Goal: Task Accomplishment & Management: Manage account settings

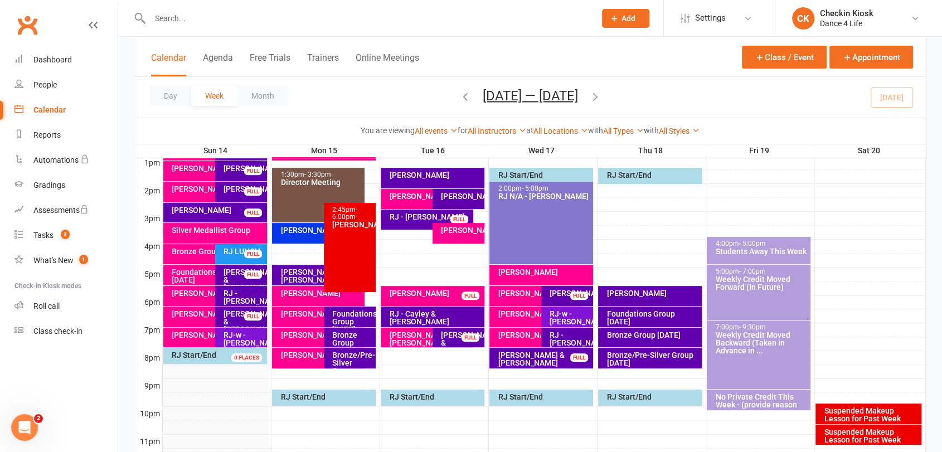
click at [601, 96] on icon "button" at bounding box center [595, 96] width 12 height 12
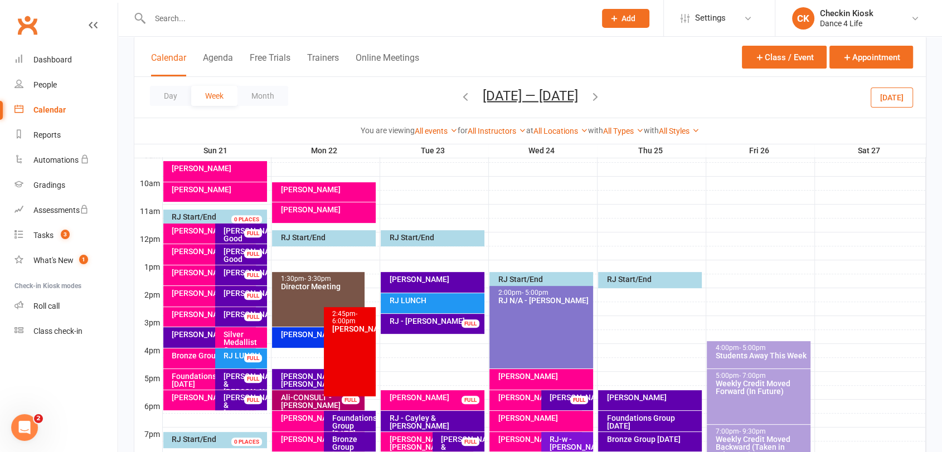
scroll to position [348, 0]
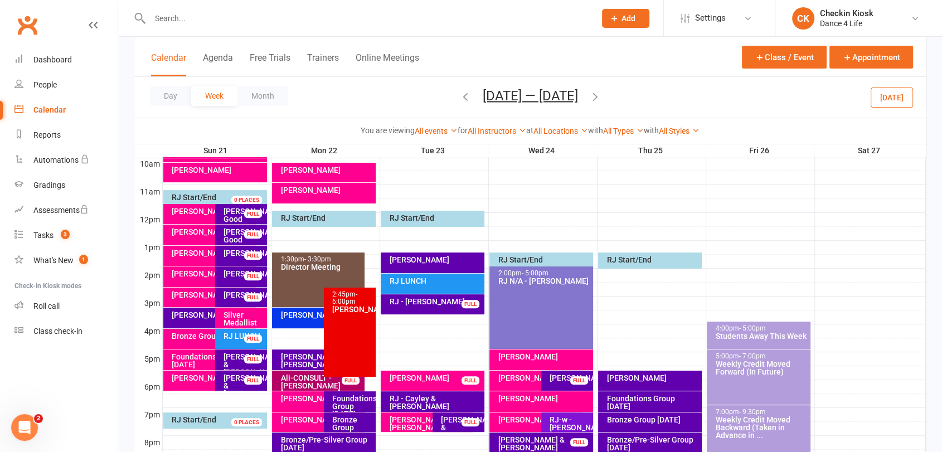
click at [602, 99] on icon "button" at bounding box center [595, 96] width 12 height 12
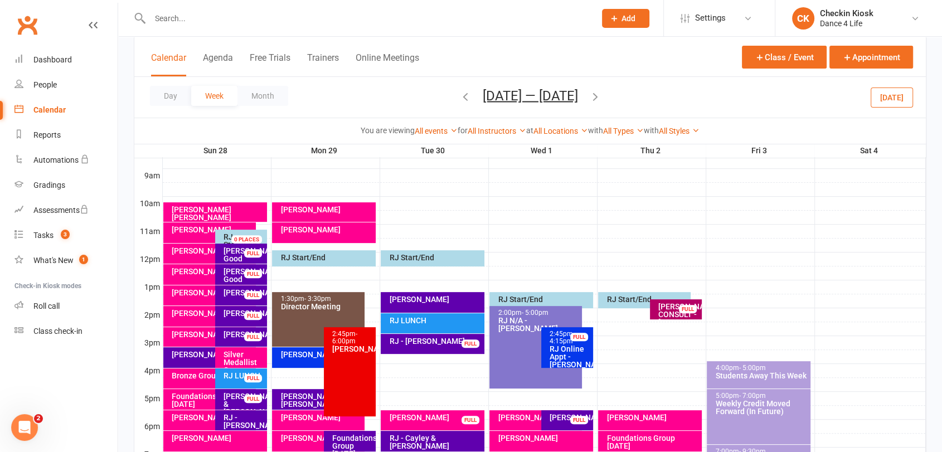
scroll to position [225, 0]
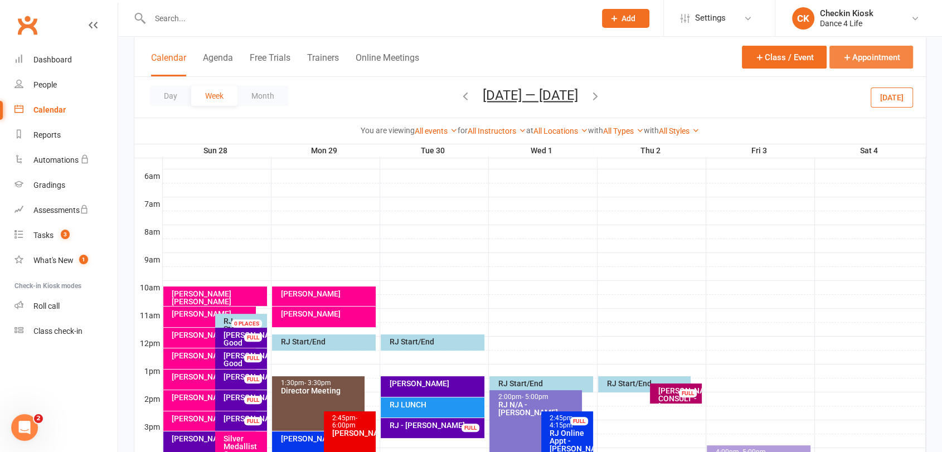
click at [863, 55] on button "Appointment" at bounding box center [872, 57] width 84 height 23
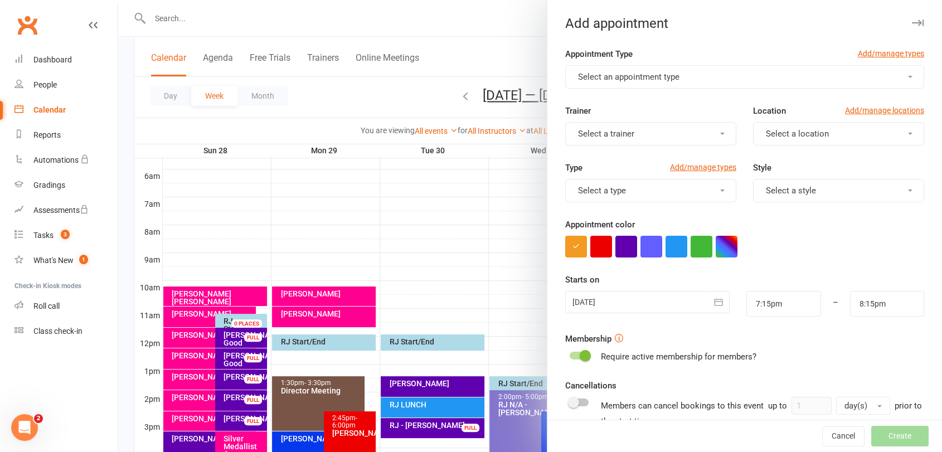
click at [642, 74] on span "Select an appointment type" at bounding box center [628, 77] width 101 height 10
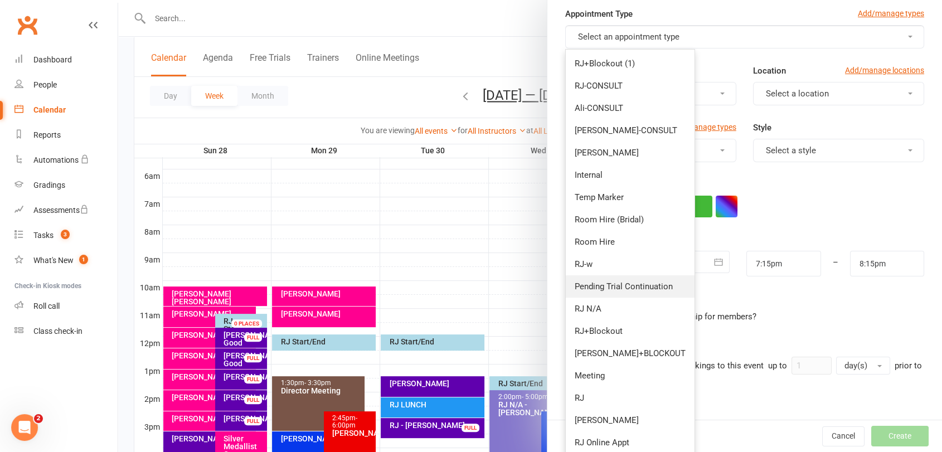
scroll to position [62, 0]
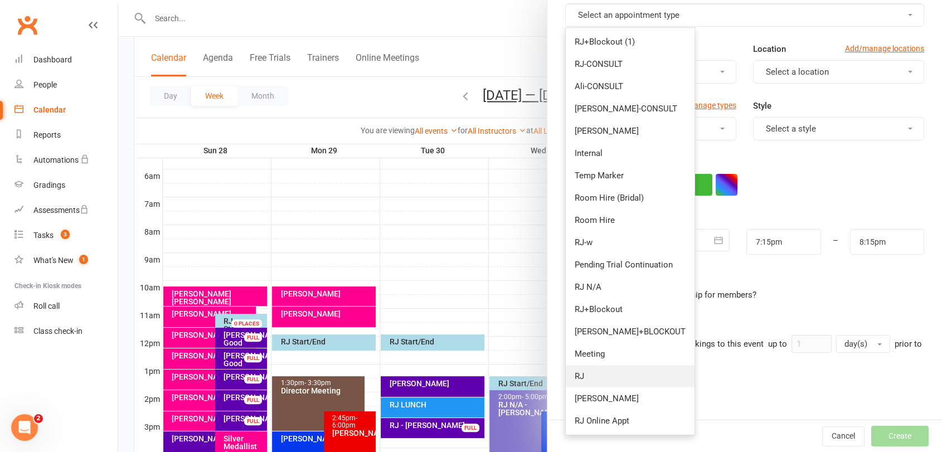
click at [575, 378] on span "RJ" at bounding box center [579, 376] width 9 height 10
type input "8:00pm"
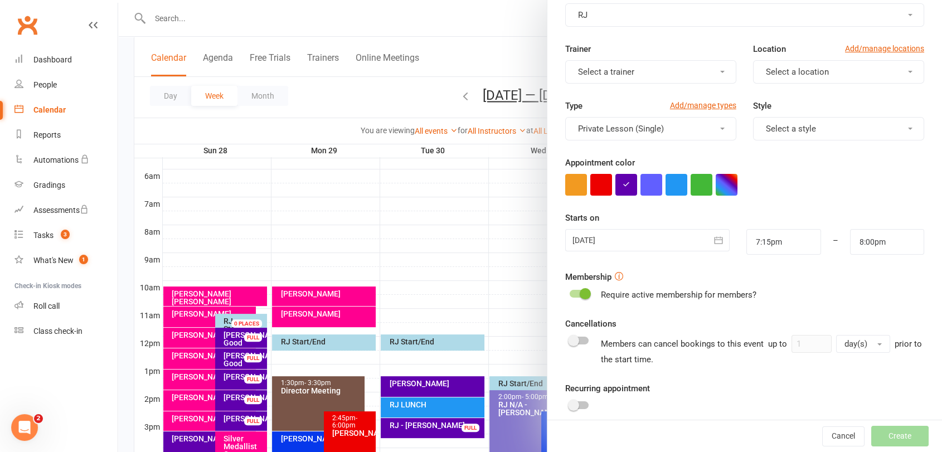
click at [783, 72] on span "Select a location" at bounding box center [797, 72] width 63 height 10
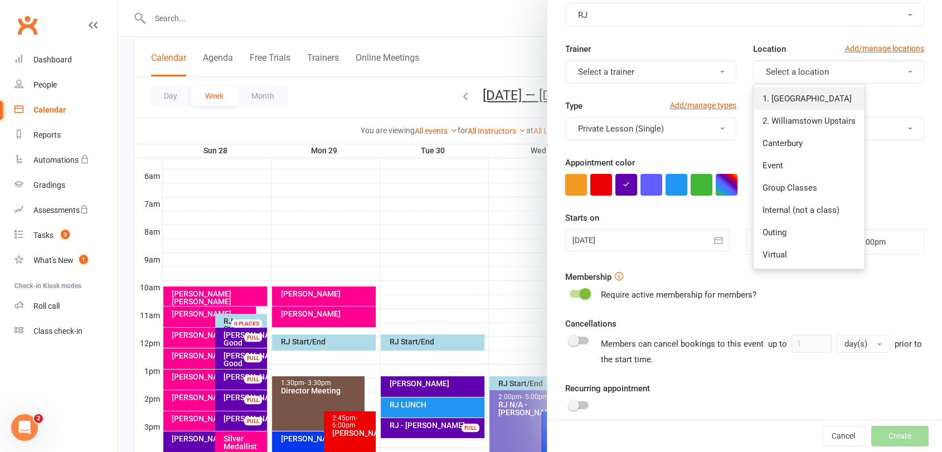
click at [779, 99] on span "1. [GEOGRAPHIC_DATA]" at bounding box center [807, 99] width 89 height 10
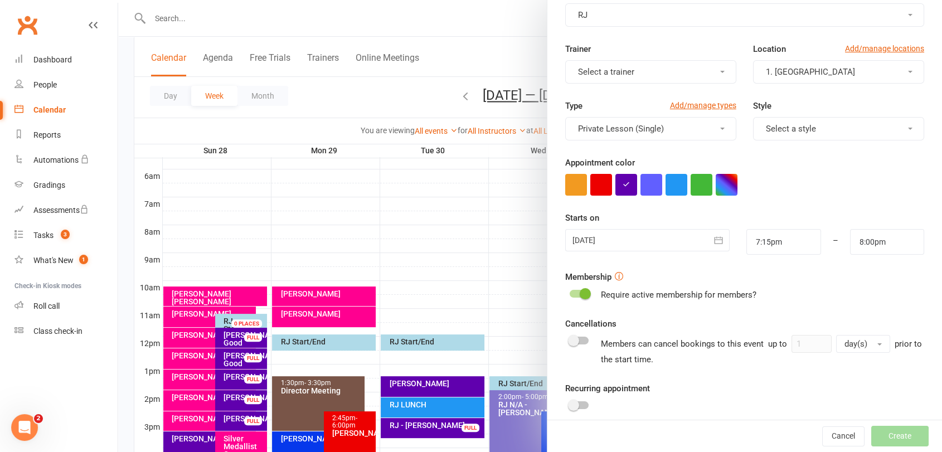
click at [654, 239] on div at bounding box center [647, 240] width 165 height 22
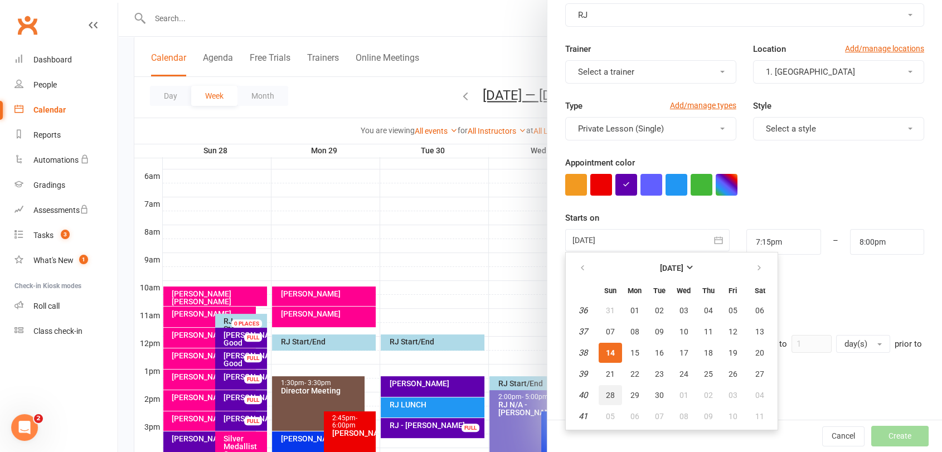
click at [606, 395] on span "28" at bounding box center [610, 395] width 9 height 9
type input "[DATE]"
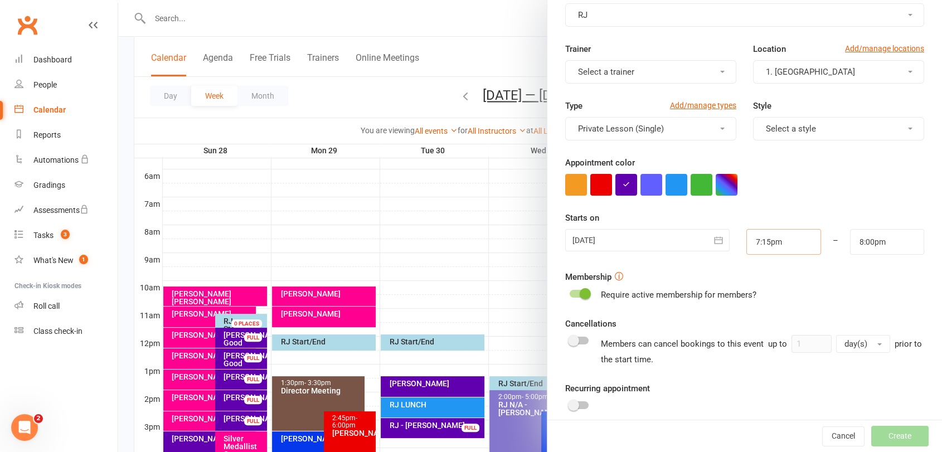
click at [771, 232] on input "7:15pm" at bounding box center [784, 242] width 74 height 26
type input "11:00am"
click at [767, 287] on li "11:00am" at bounding box center [774, 286] width 54 height 17
click at [859, 235] on input "8:00pm" at bounding box center [887, 242] width 74 height 26
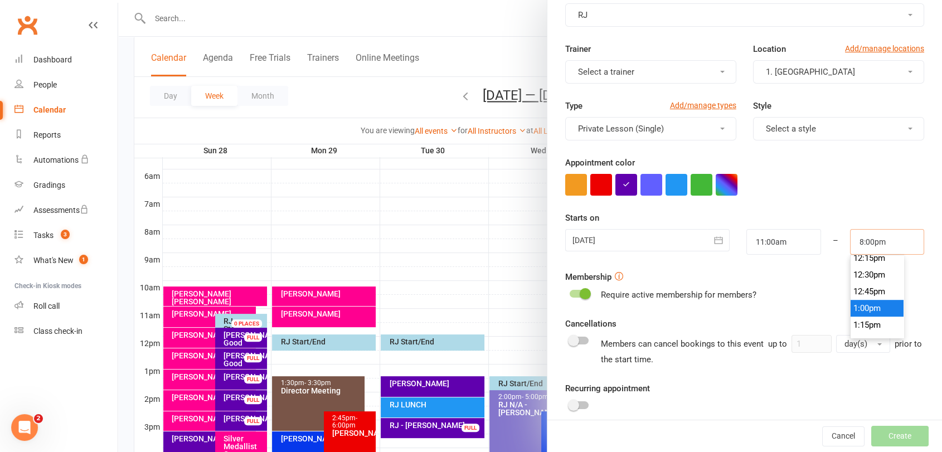
scroll to position [763, 0]
type input "11:45am"
click at [851, 282] on li "11:45am" at bounding box center [878, 286] width 54 height 17
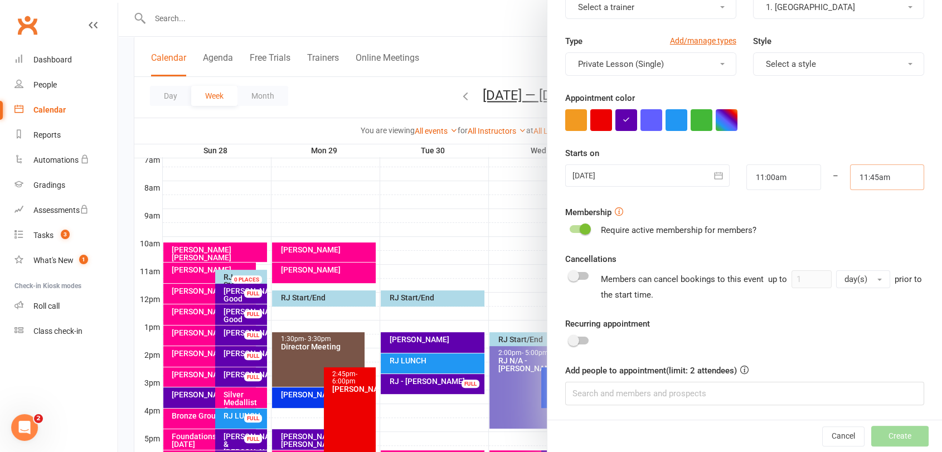
scroll to position [287, 0]
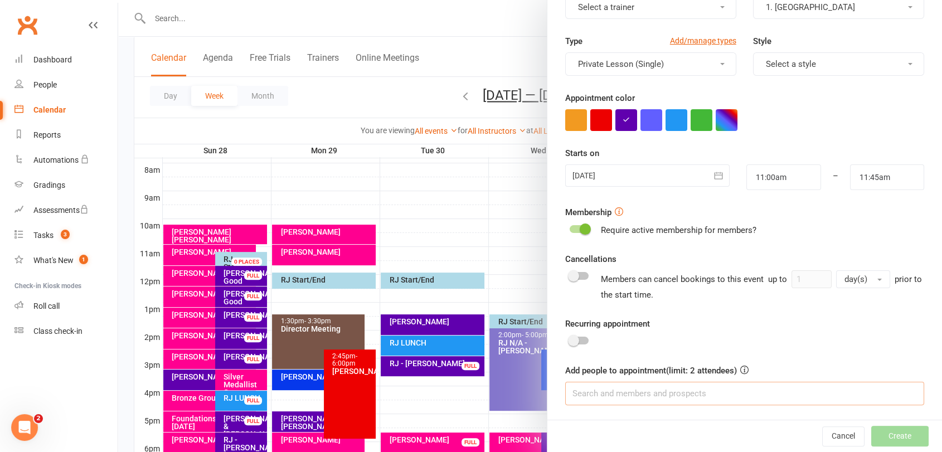
click at [687, 394] on input at bounding box center [744, 393] width 359 height 23
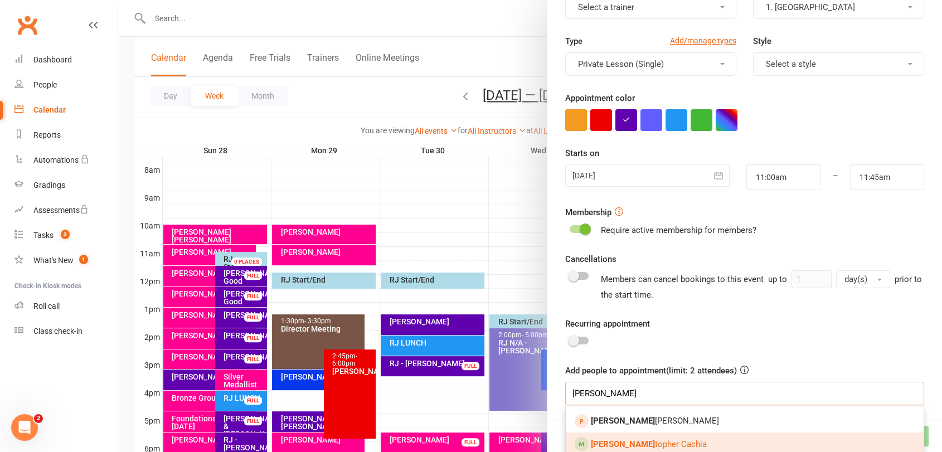
type input "[PERSON_NAME]"
click at [662, 447] on link "[PERSON_NAME] [PERSON_NAME]" at bounding box center [745, 444] width 358 height 23
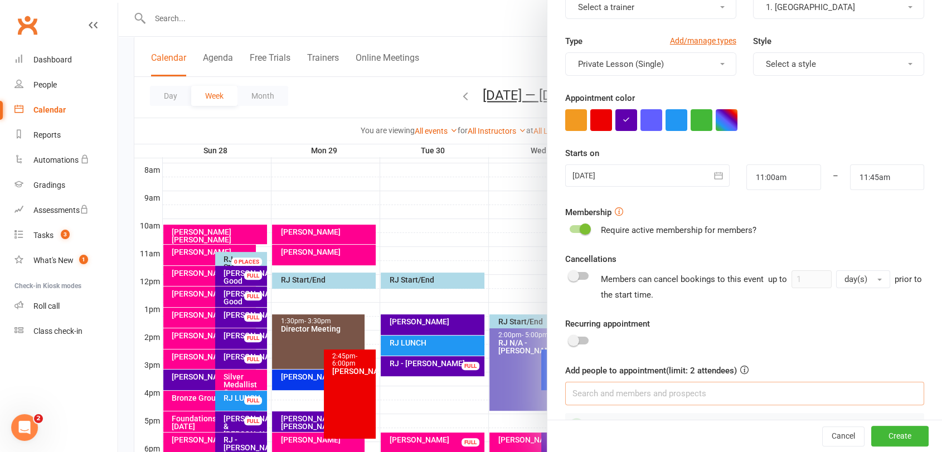
scroll to position [0, 0]
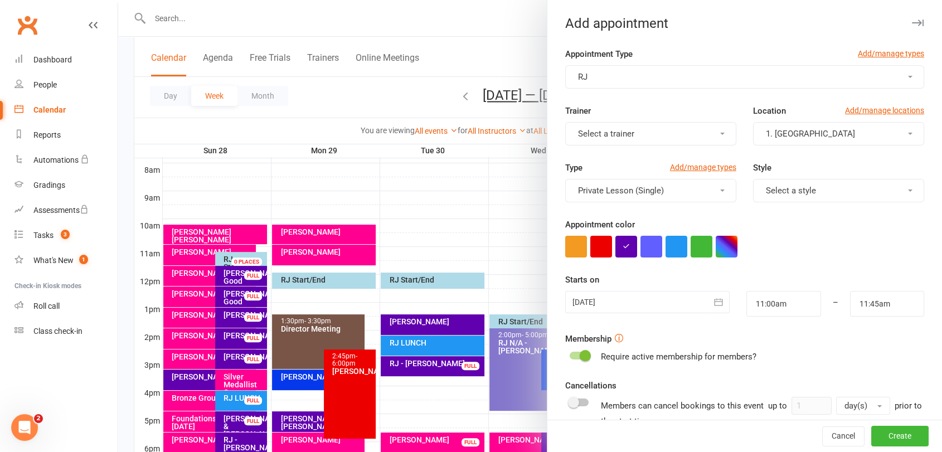
click at [595, 135] on span "Select a trainer" at bounding box center [606, 134] width 56 height 10
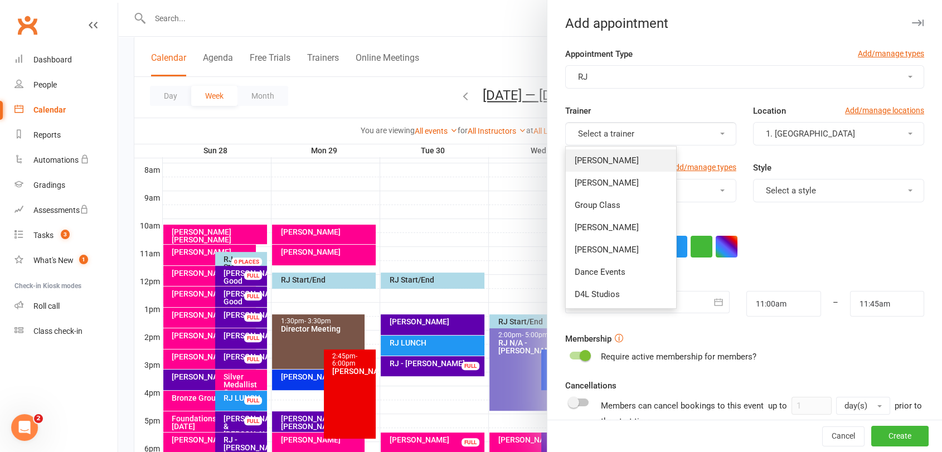
click at [599, 161] on span "[PERSON_NAME]" at bounding box center [607, 161] width 64 height 10
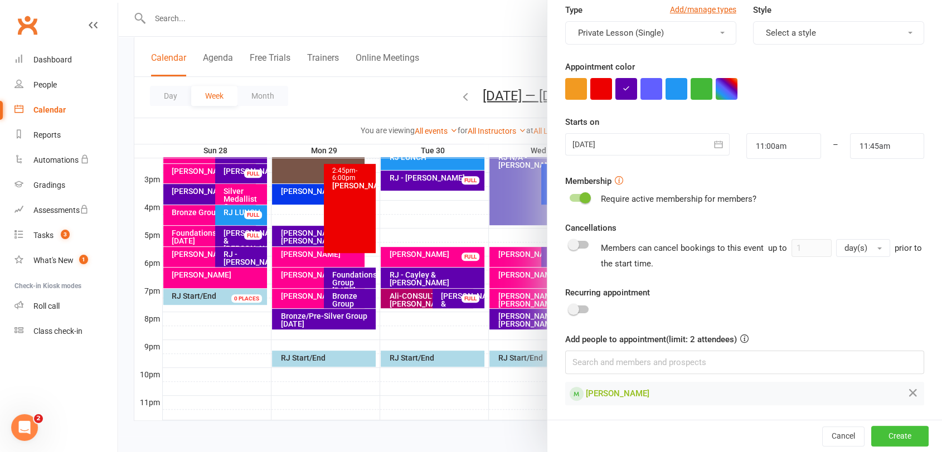
scroll to position [473, 0]
click at [890, 440] on button "Create" at bounding box center [899, 437] width 57 height 20
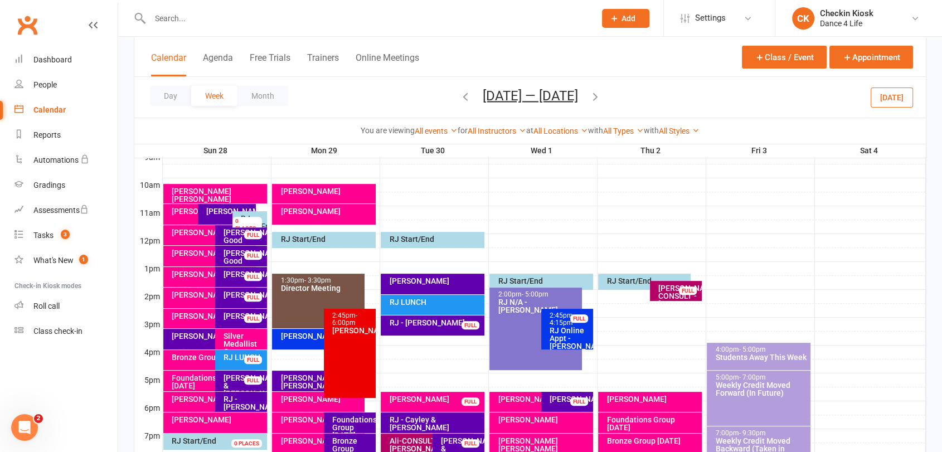
scroll to position [348, 0]
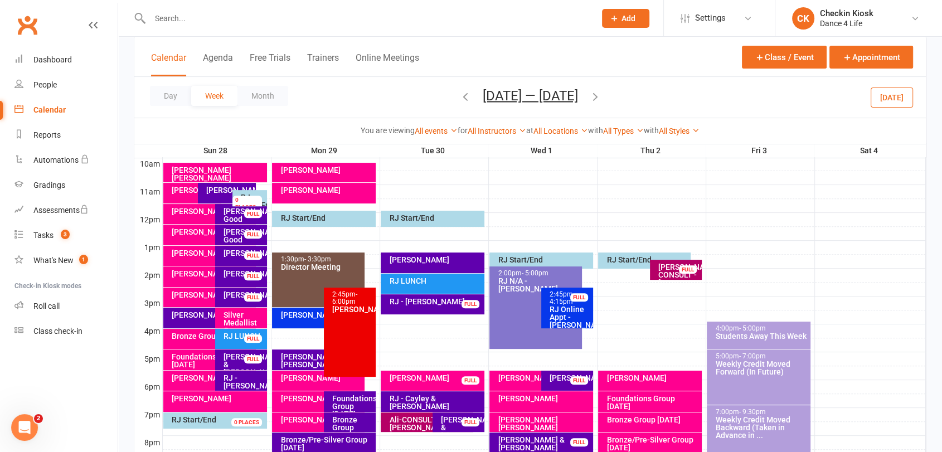
click at [204, 401] on div "[PERSON_NAME]" at bounding box center [217, 399] width 93 height 8
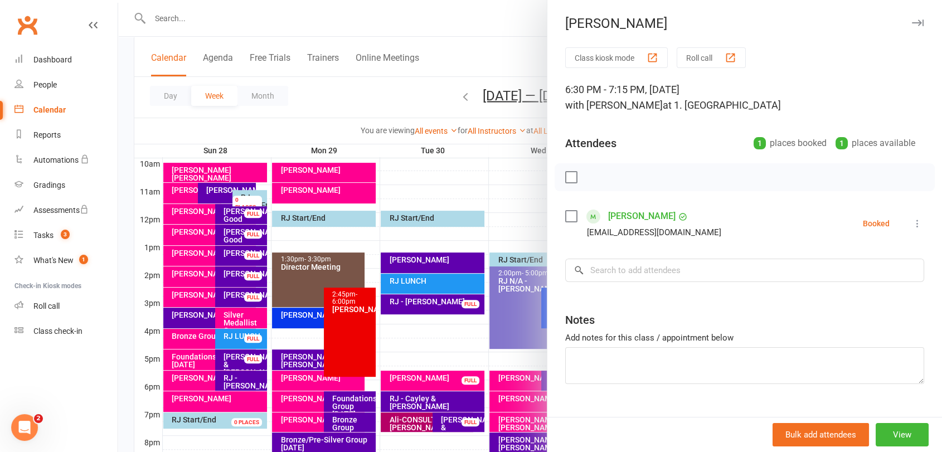
click at [396, 81] on div at bounding box center [530, 226] width 824 height 452
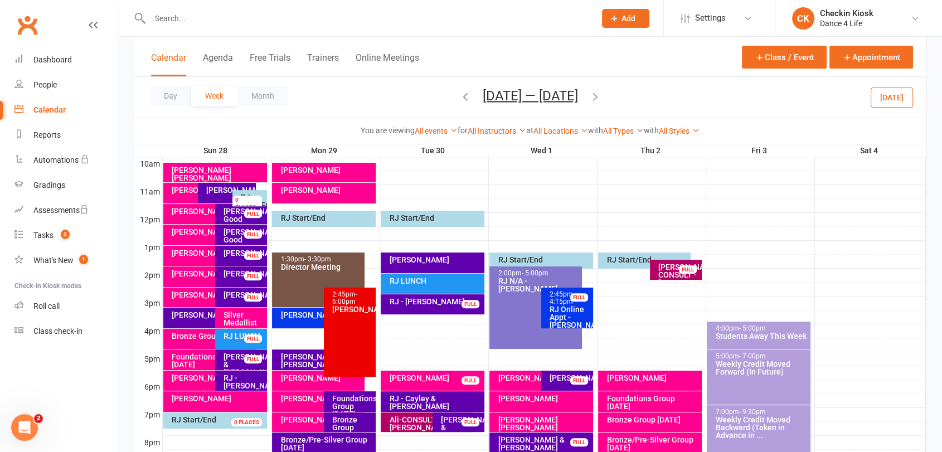
click at [459, 99] on icon "button" at bounding box center [465, 96] width 12 height 12
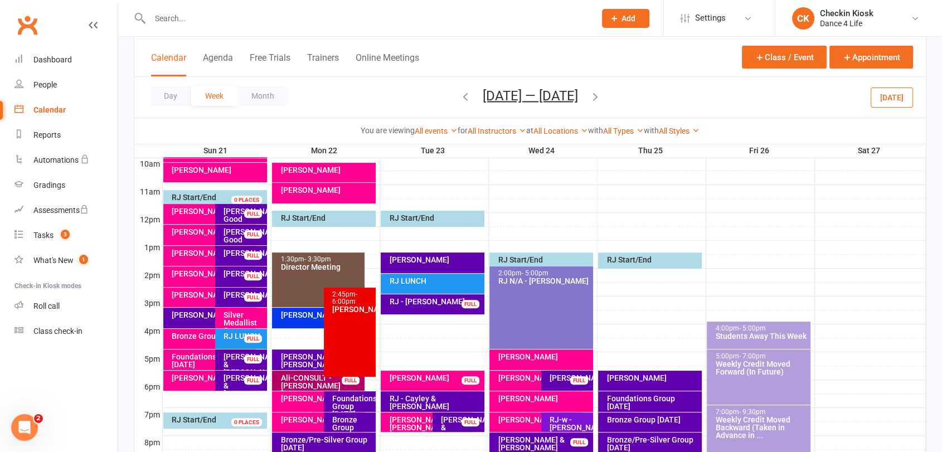
click at [461, 95] on icon "button" at bounding box center [465, 96] width 12 height 12
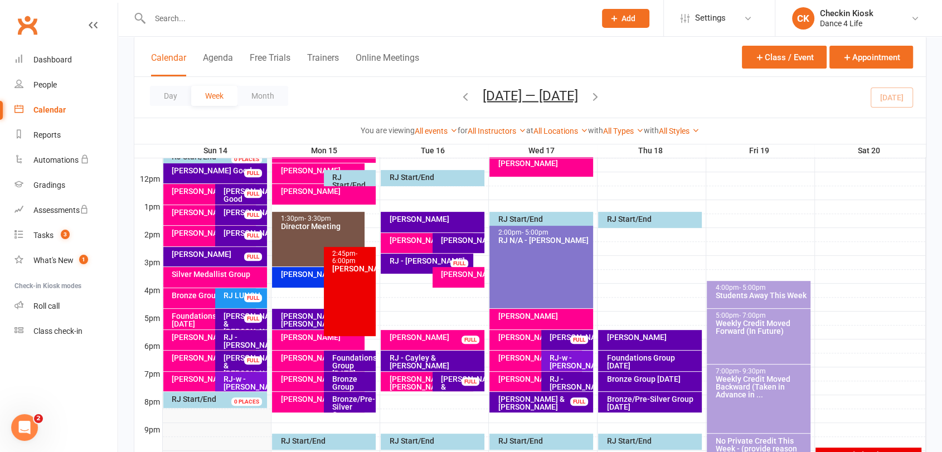
scroll to position [410, 0]
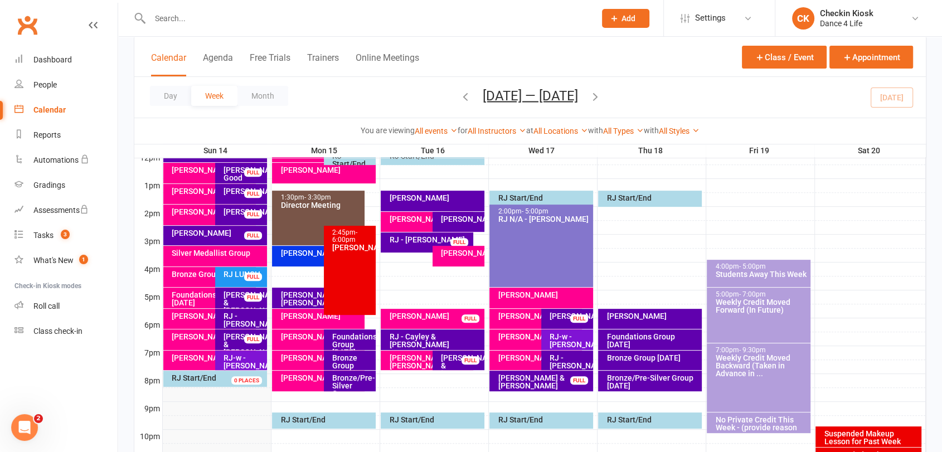
click at [199, 362] on div "[PERSON_NAME]" at bounding box center [212, 358] width 83 height 8
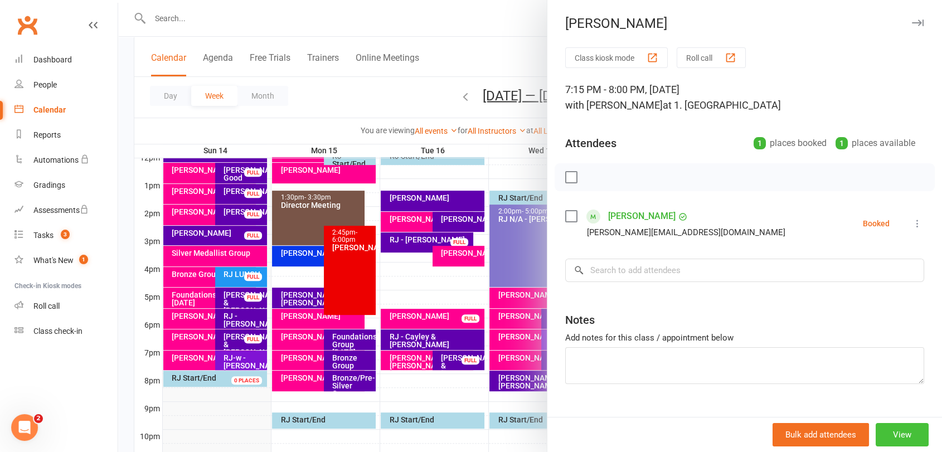
click at [892, 433] on button "View" at bounding box center [902, 434] width 53 height 23
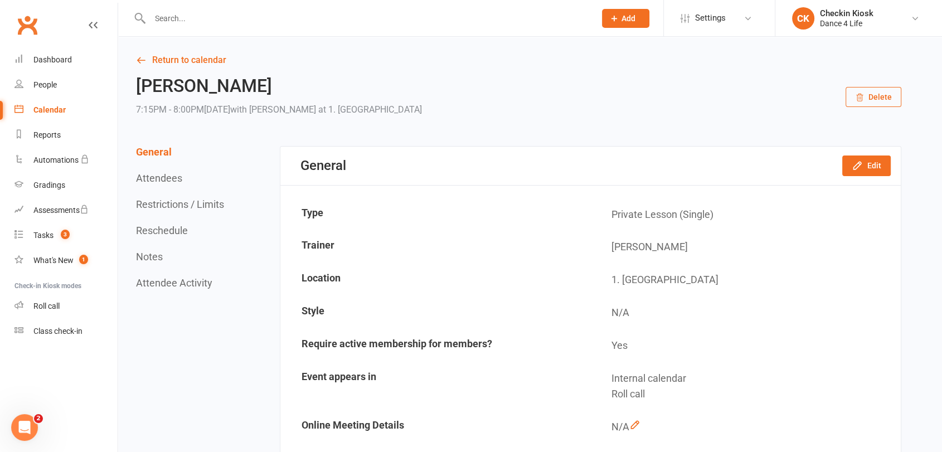
click at [866, 96] on button "Delete" at bounding box center [874, 97] width 56 height 20
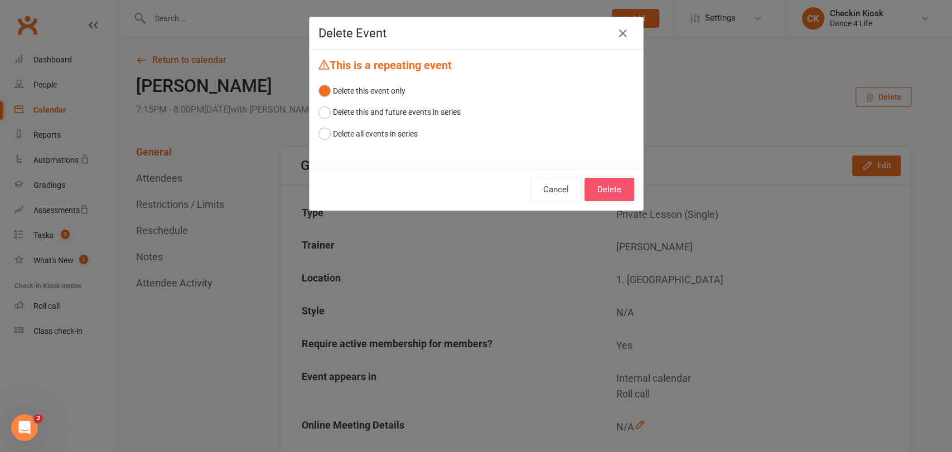
click at [608, 182] on button "Delete" at bounding box center [609, 189] width 50 height 23
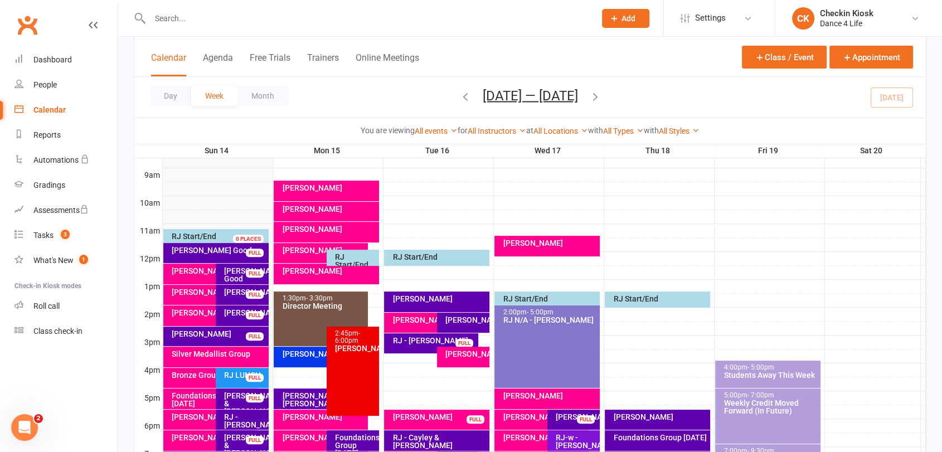
scroll to position [371, 0]
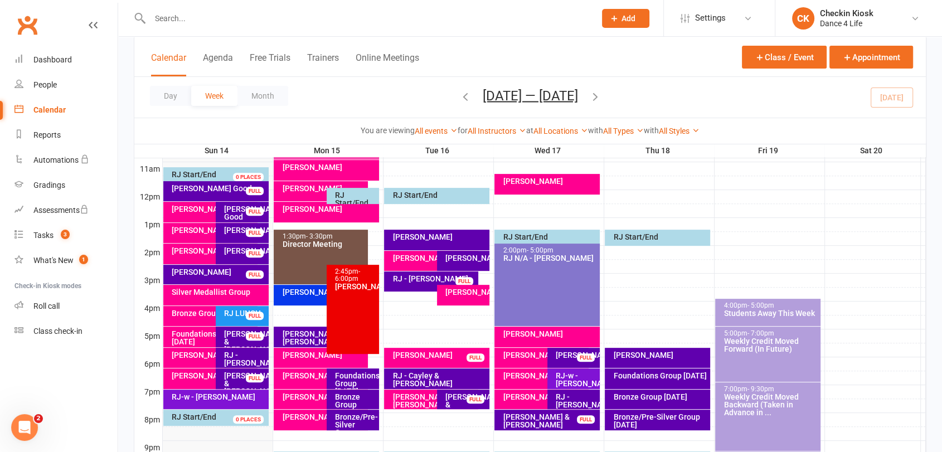
click at [190, 372] on div "[PERSON_NAME]" at bounding box center [213, 376] width 84 height 8
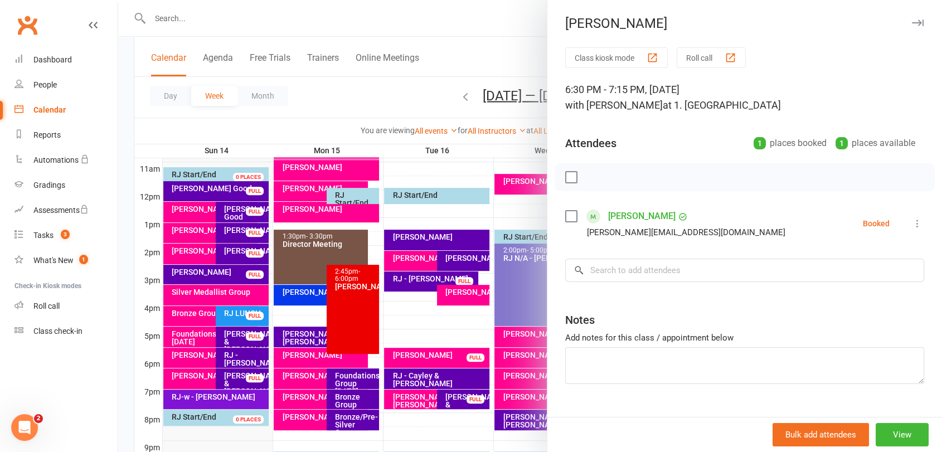
click at [565, 173] on label at bounding box center [570, 177] width 11 height 11
click at [590, 180] on icon "button" at bounding box center [596, 177] width 12 height 12
click at [911, 18] on button "button" at bounding box center [917, 22] width 13 height 13
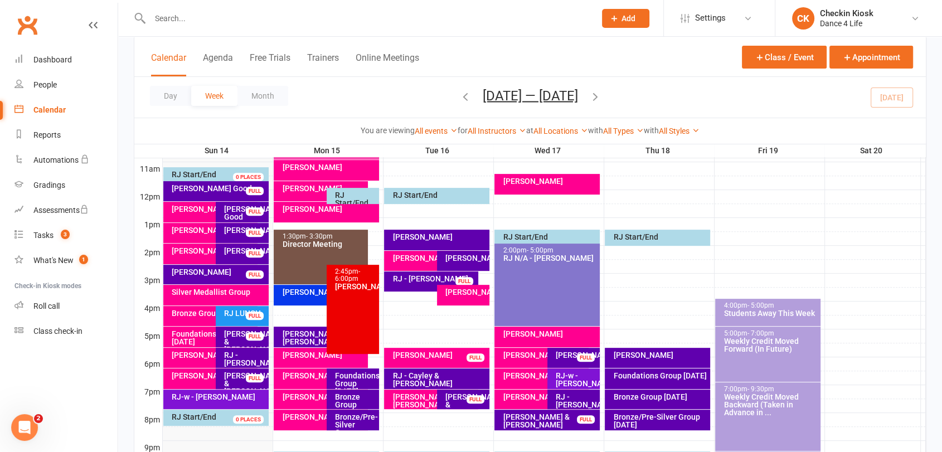
click at [893, 93] on div "Day Week Month [DATE] — [DATE] [DATE] Sun Mon Tue Wed Thu Fri Sat 31 01 02 03 0…" at bounding box center [530, 97] width 792 height 41
click at [602, 98] on icon "button" at bounding box center [595, 96] width 12 height 12
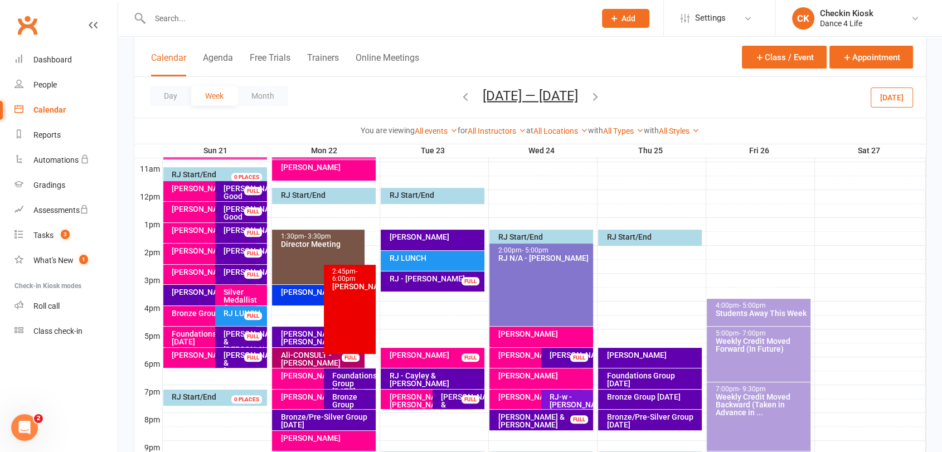
click at [258, 360] on div "FULL" at bounding box center [253, 358] width 18 height 8
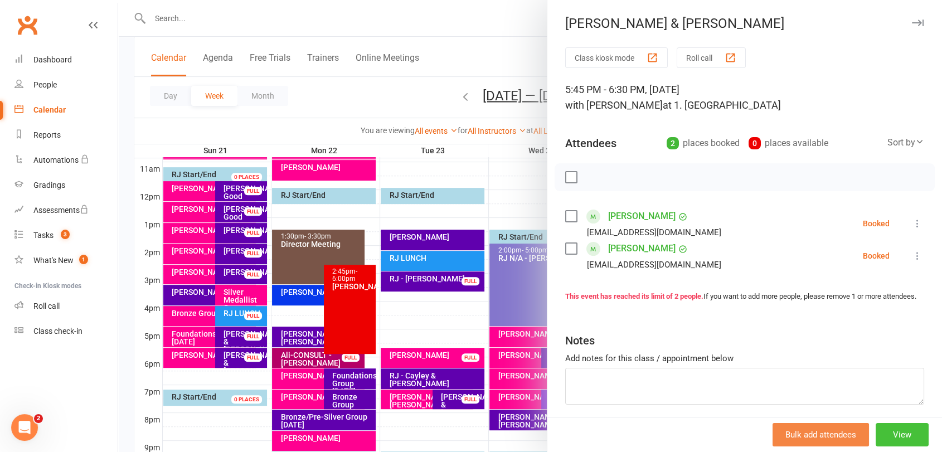
click at [897, 429] on button "View" at bounding box center [902, 434] width 53 height 23
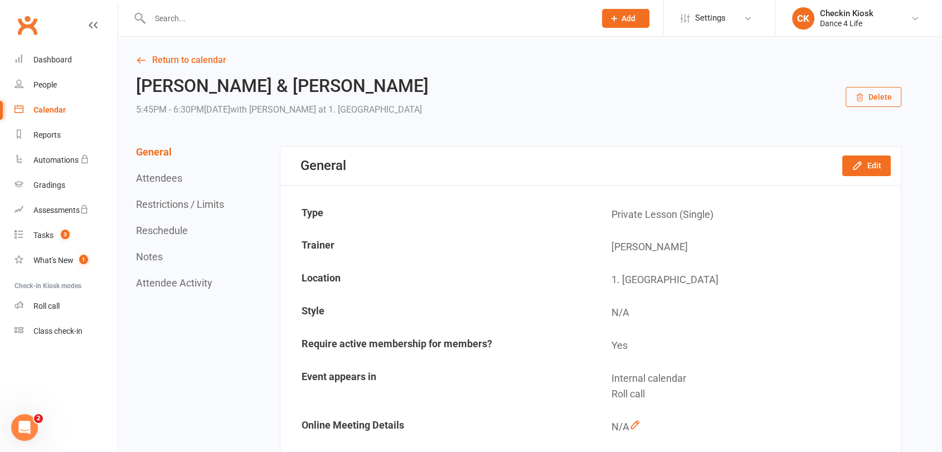
click at [177, 226] on button "Reschedule" at bounding box center [162, 231] width 52 height 12
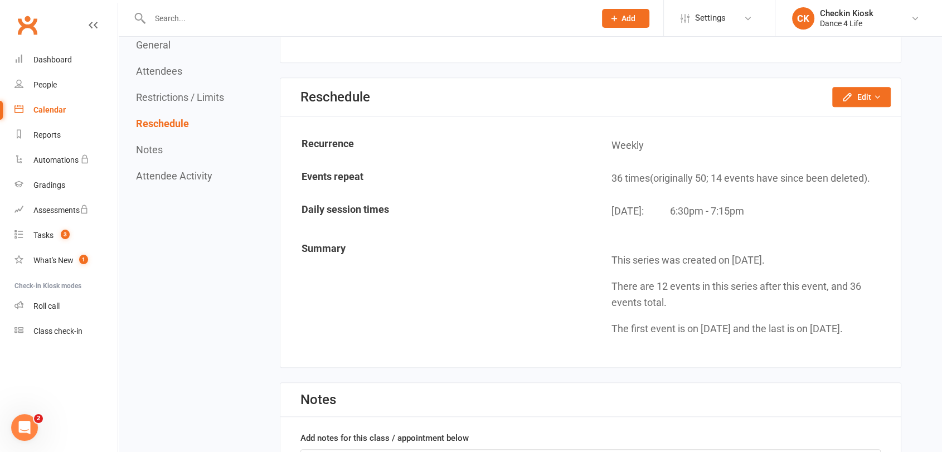
scroll to position [877, 0]
drag, startPoint x: 853, startPoint y: 95, endPoint x: 845, endPoint y: 101, distance: 10.7
click at [854, 95] on button "Edit" at bounding box center [861, 95] width 59 height 20
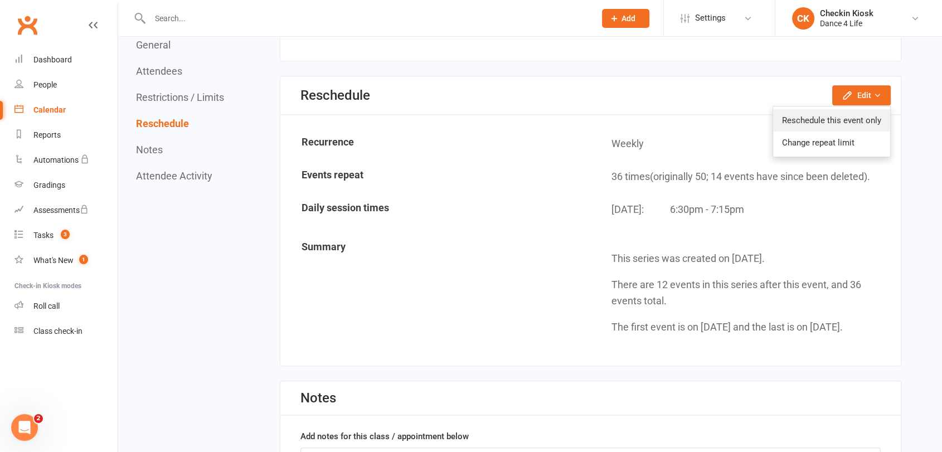
click at [837, 117] on link "Reschedule this event only" at bounding box center [831, 120] width 117 height 22
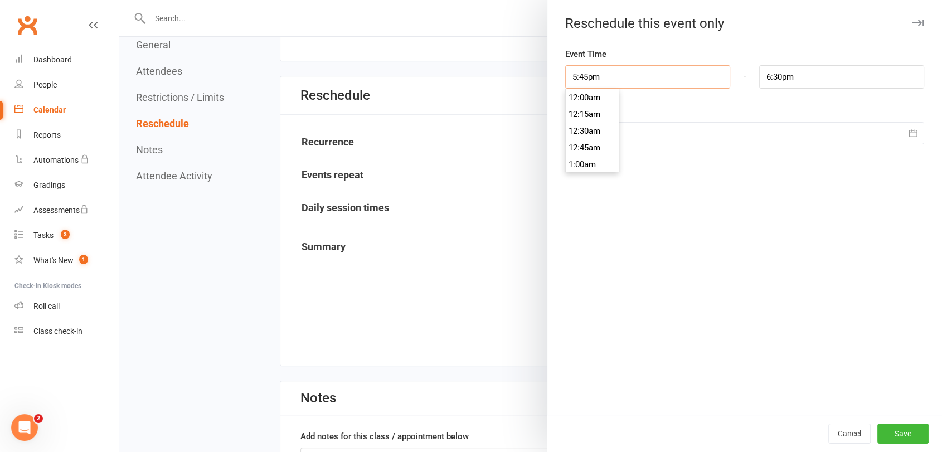
click at [614, 75] on input "5:45pm" at bounding box center [647, 76] width 165 height 23
type input "6:30pm"
type input "7:15pm"
click at [590, 160] on li "6:30pm" at bounding box center [593, 164] width 54 height 17
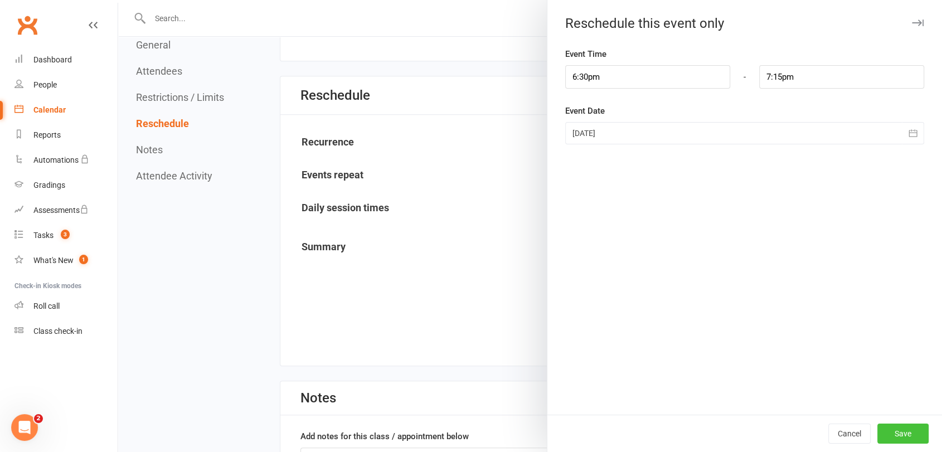
click at [896, 429] on button "Save" at bounding box center [903, 434] width 51 height 20
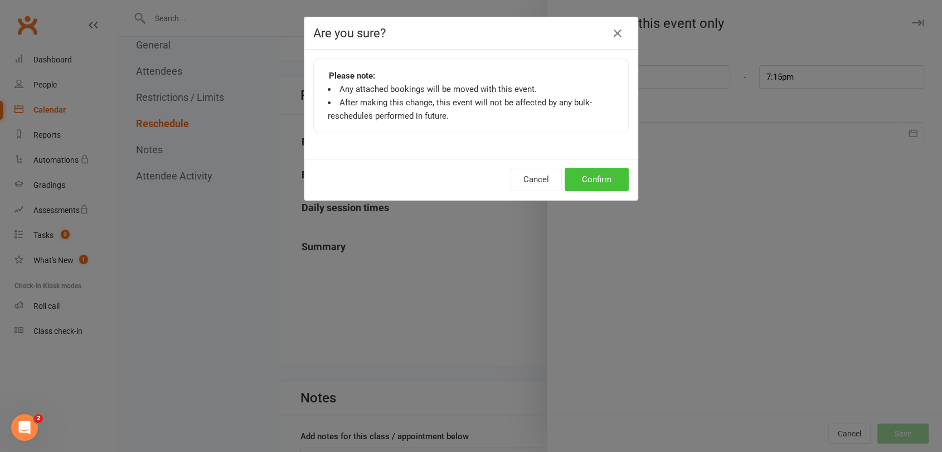
click at [587, 180] on button "Confirm" at bounding box center [597, 179] width 64 height 23
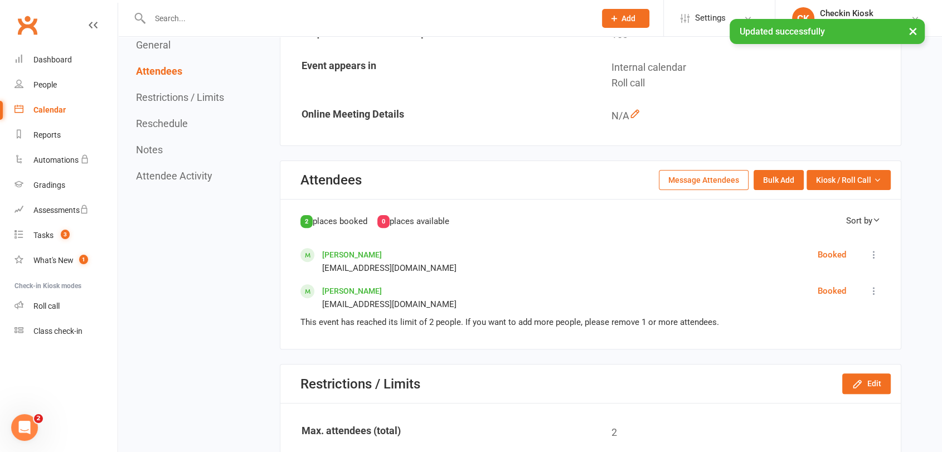
scroll to position [0, 0]
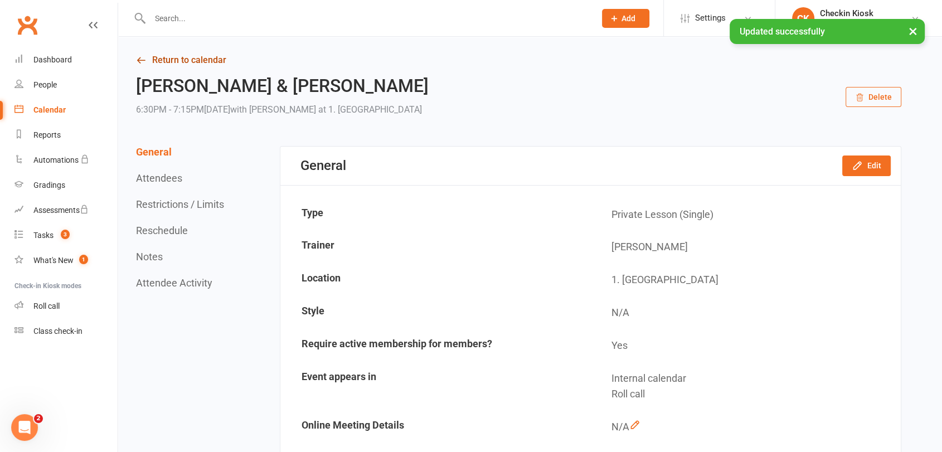
click at [224, 64] on link "Return to calendar" at bounding box center [519, 60] width 766 height 16
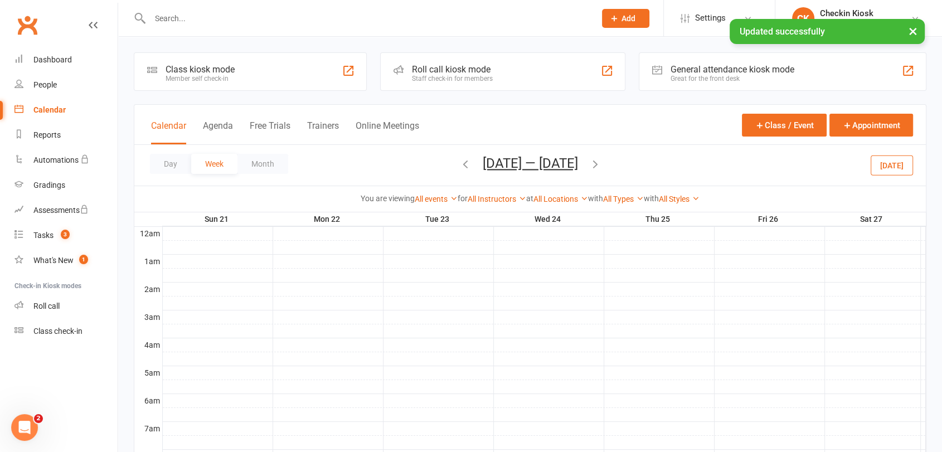
click at [602, 166] on icon "button" at bounding box center [595, 164] width 12 height 12
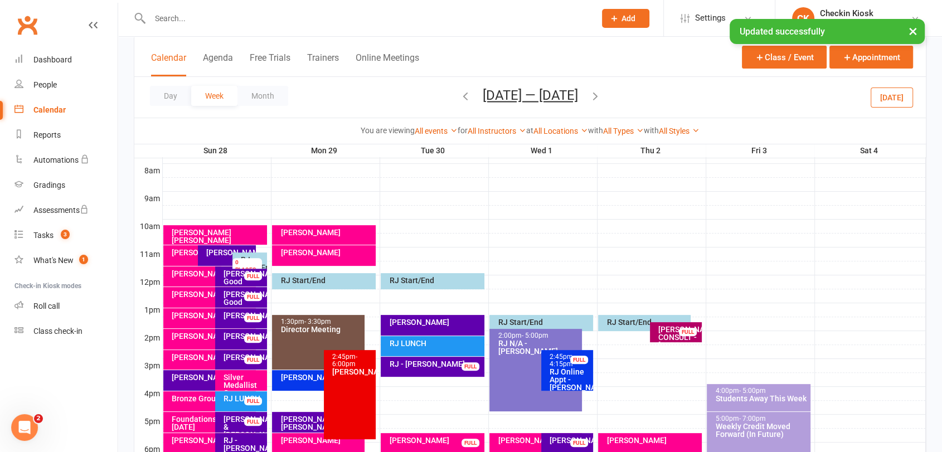
scroll to position [309, 0]
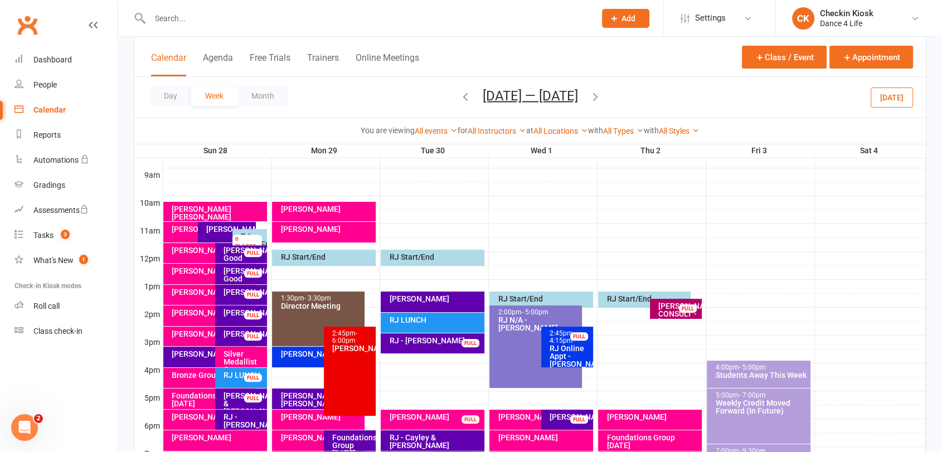
click at [253, 420] on div "RJ - [PERSON_NAME]" at bounding box center [244, 421] width 42 height 16
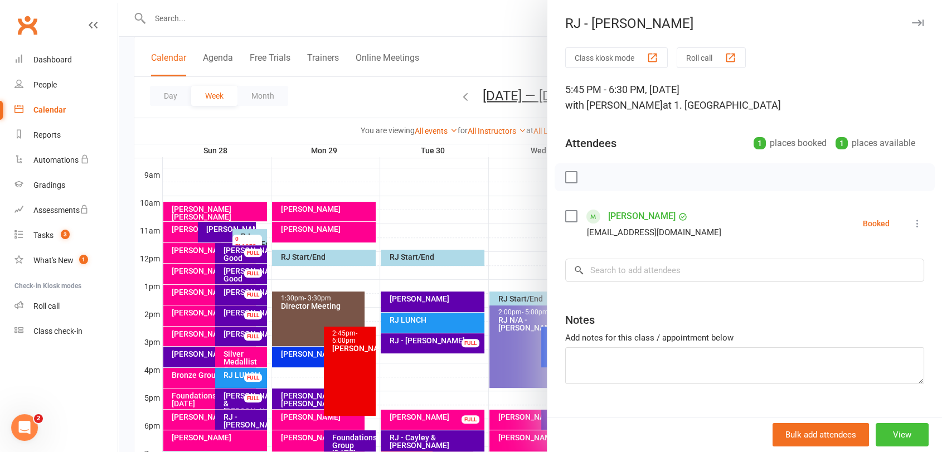
click at [876, 429] on button "View" at bounding box center [902, 434] width 53 height 23
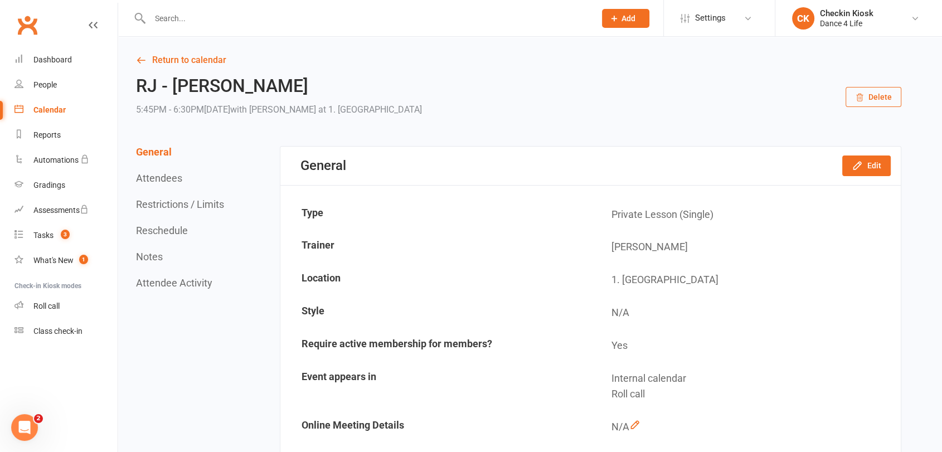
click at [173, 230] on button "Reschedule" at bounding box center [162, 231] width 52 height 12
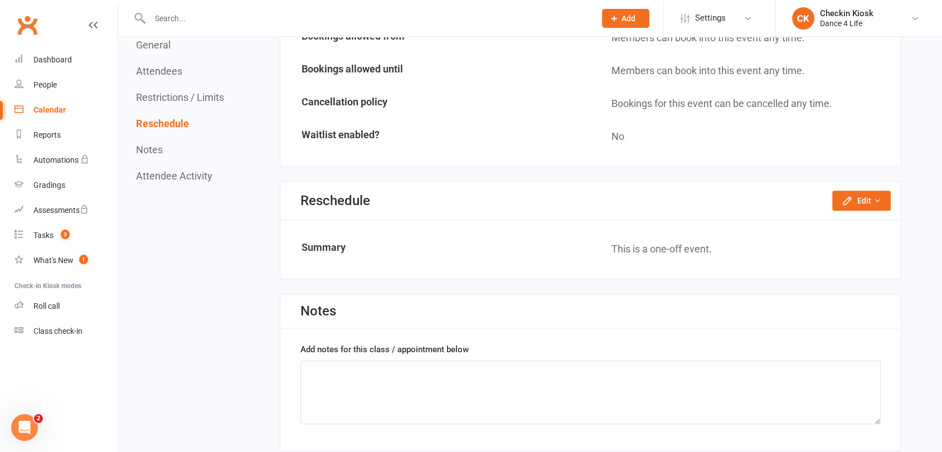
scroll to position [761, 0]
click at [870, 190] on button "Edit" at bounding box center [861, 200] width 59 height 20
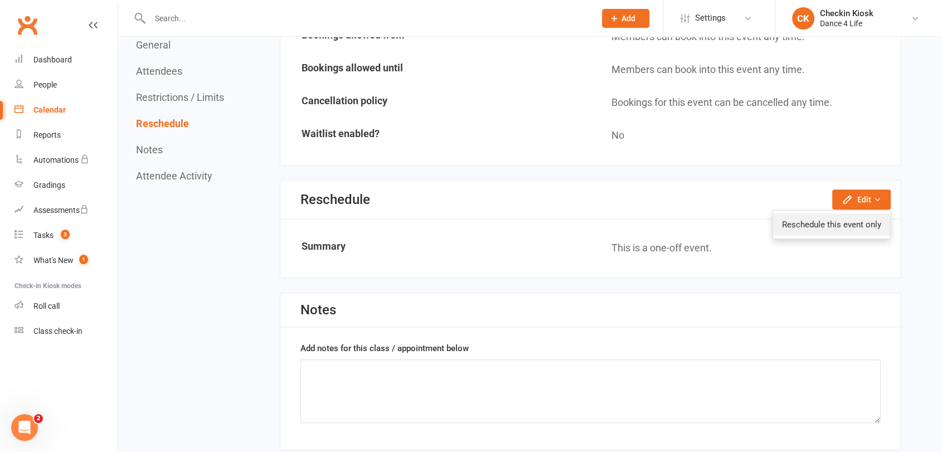
click at [864, 214] on link "Reschedule this event only" at bounding box center [831, 225] width 117 height 22
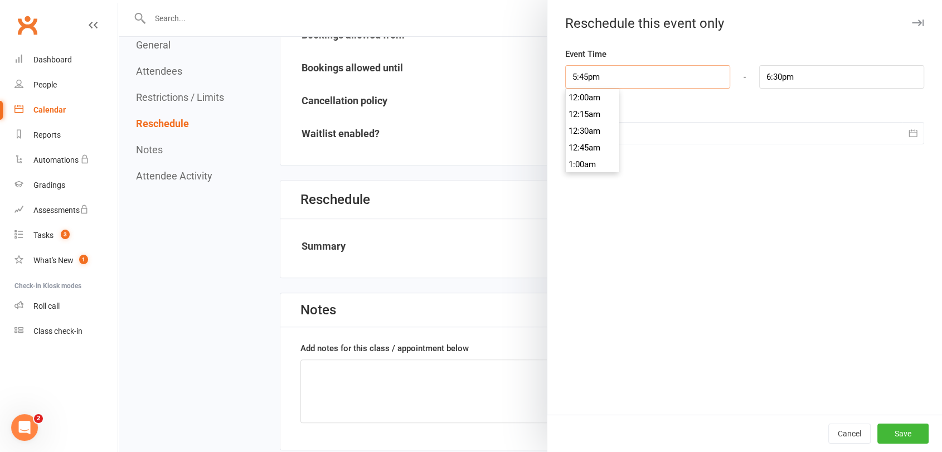
click at [603, 83] on input "5:45pm" at bounding box center [647, 76] width 165 height 23
type input "6:30pm"
type input "7:15pm"
click at [592, 162] on li "6:30pm" at bounding box center [593, 164] width 54 height 17
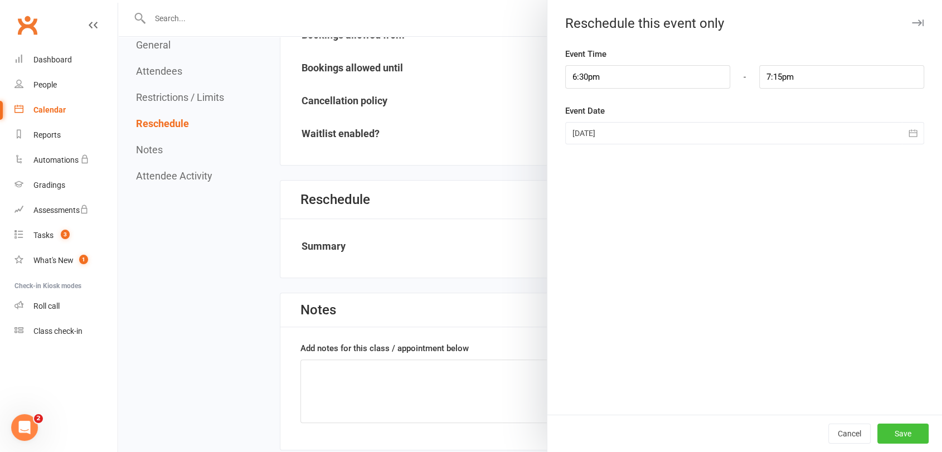
click at [900, 428] on button "Save" at bounding box center [903, 434] width 51 height 20
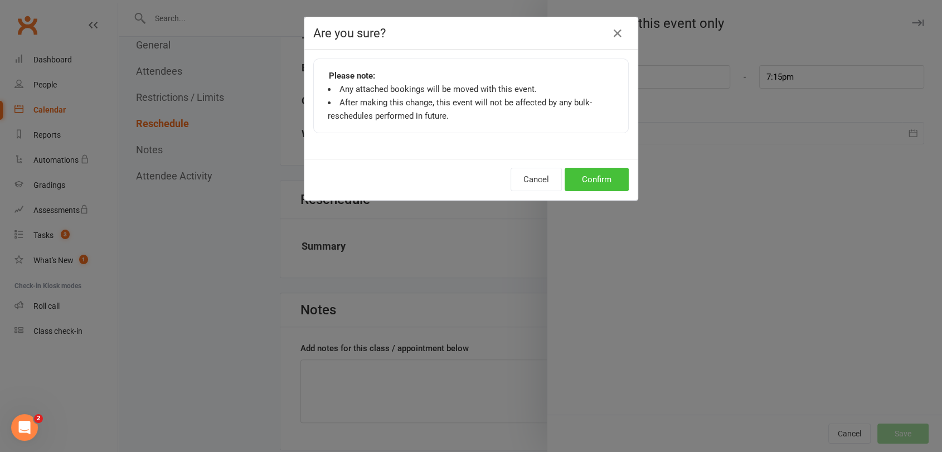
click at [583, 181] on button "Confirm" at bounding box center [597, 179] width 64 height 23
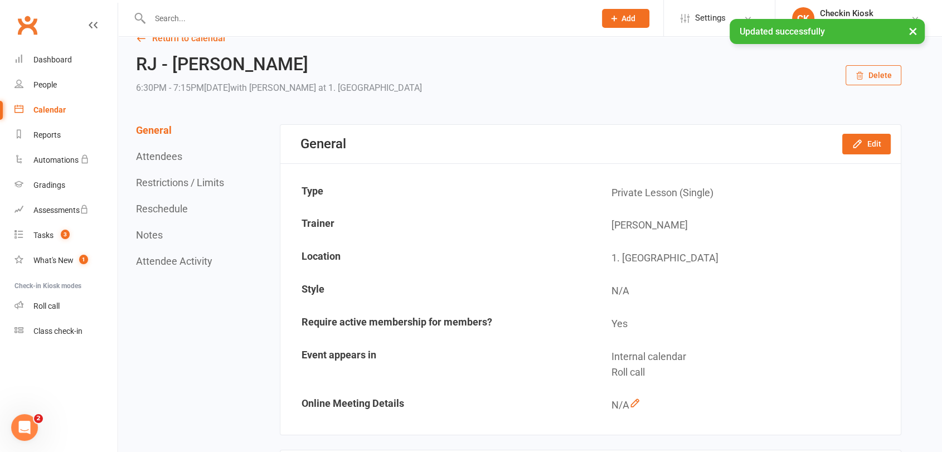
scroll to position [0, 0]
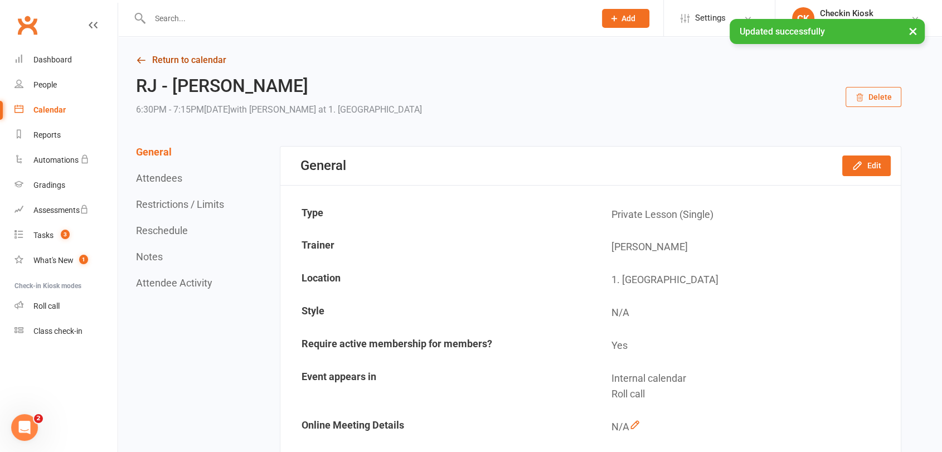
click at [203, 66] on link "Return to calendar" at bounding box center [519, 60] width 766 height 16
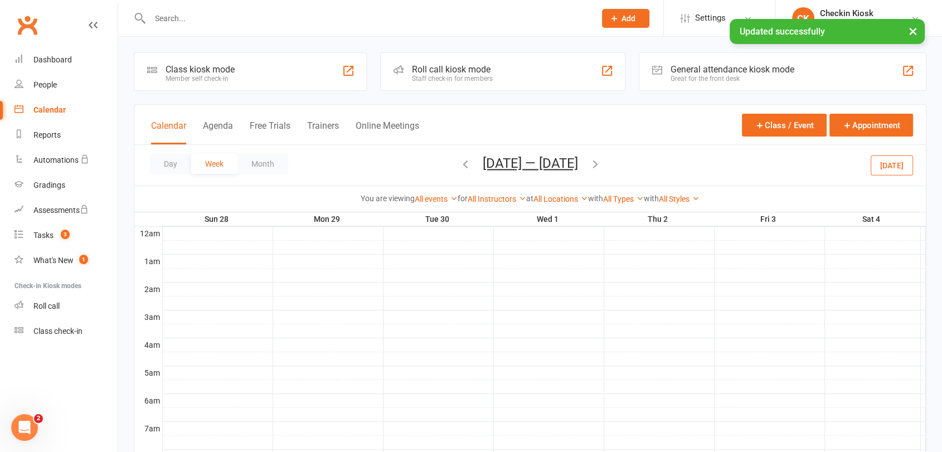
click at [602, 164] on icon "button" at bounding box center [595, 164] width 12 height 12
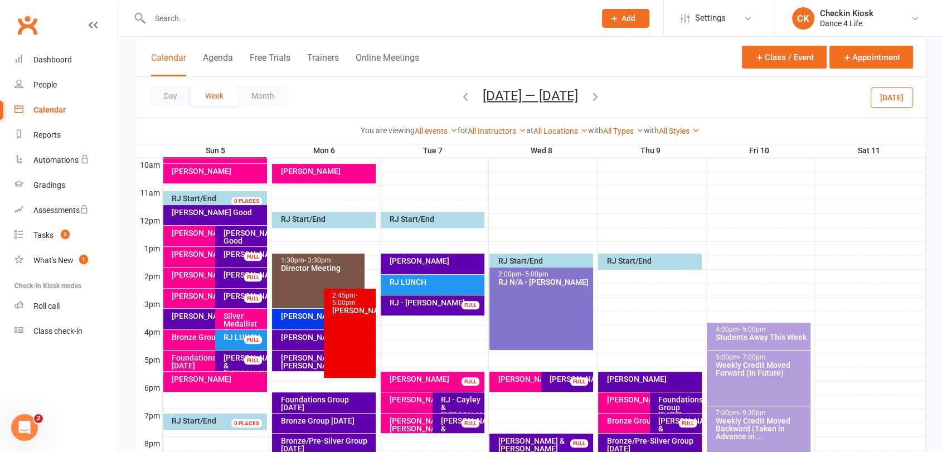
scroll to position [433, 0]
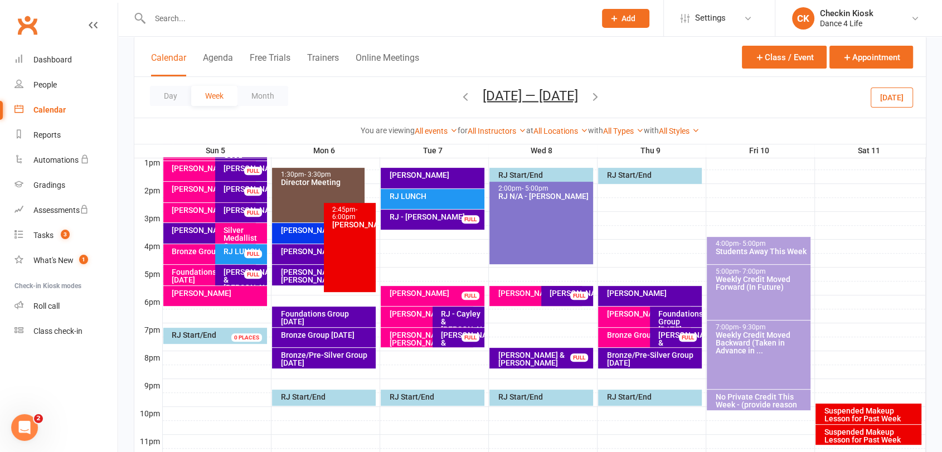
click at [903, 104] on button "[DATE]" at bounding box center [892, 97] width 42 height 20
